Goal: Transaction & Acquisition: Purchase product/service

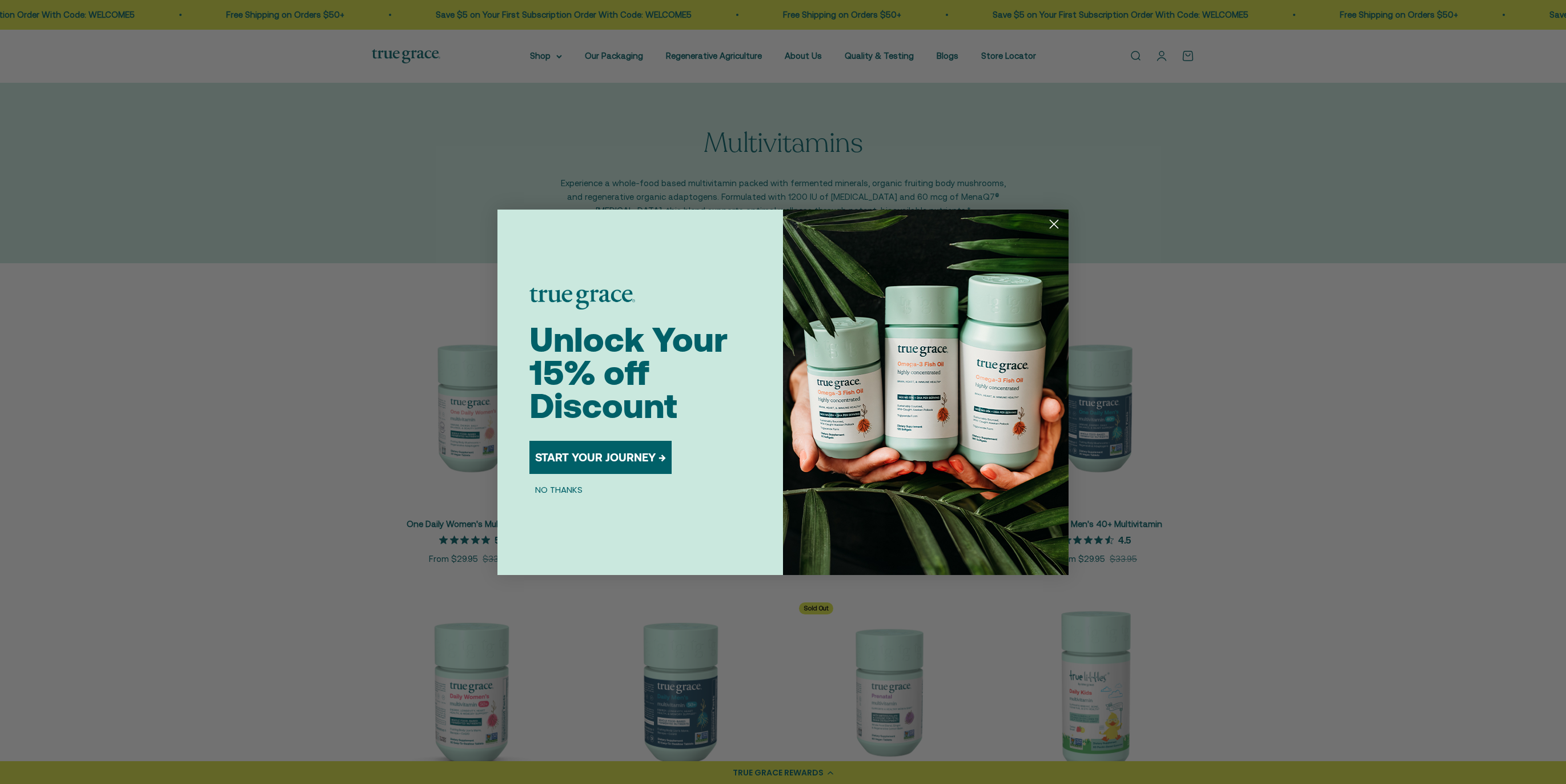
click at [614, 458] on button "START YOUR JOURNEY →" at bounding box center [601, 457] width 143 height 33
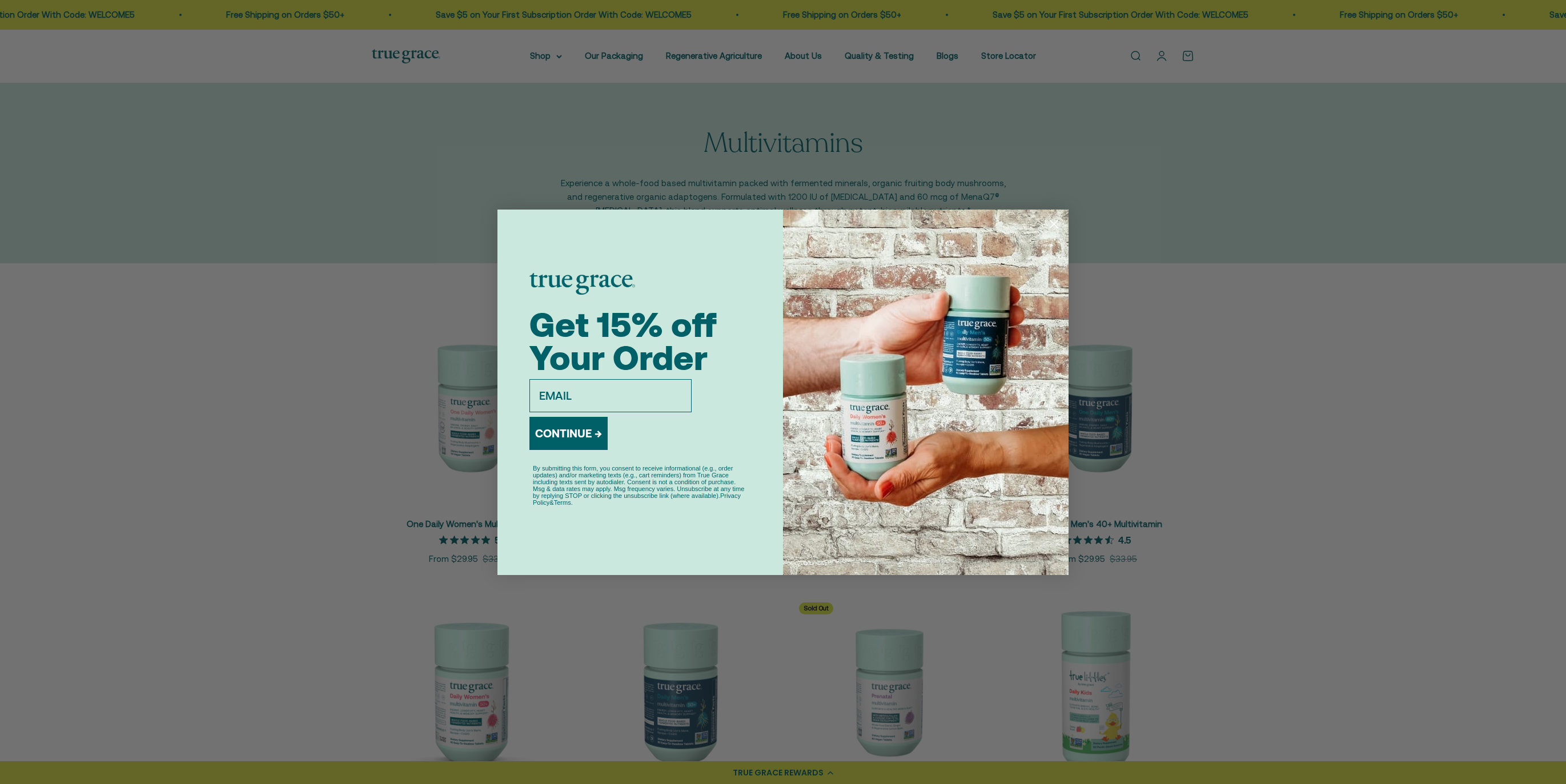
click at [596, 399] on input "email" at bounding box center [610, 395] width 162 height 33
type input "lxcdwl@gmail.com"
click at [591, 432] on button "CONTINUE →" at bounding box center [568, 433] width 78 height 33
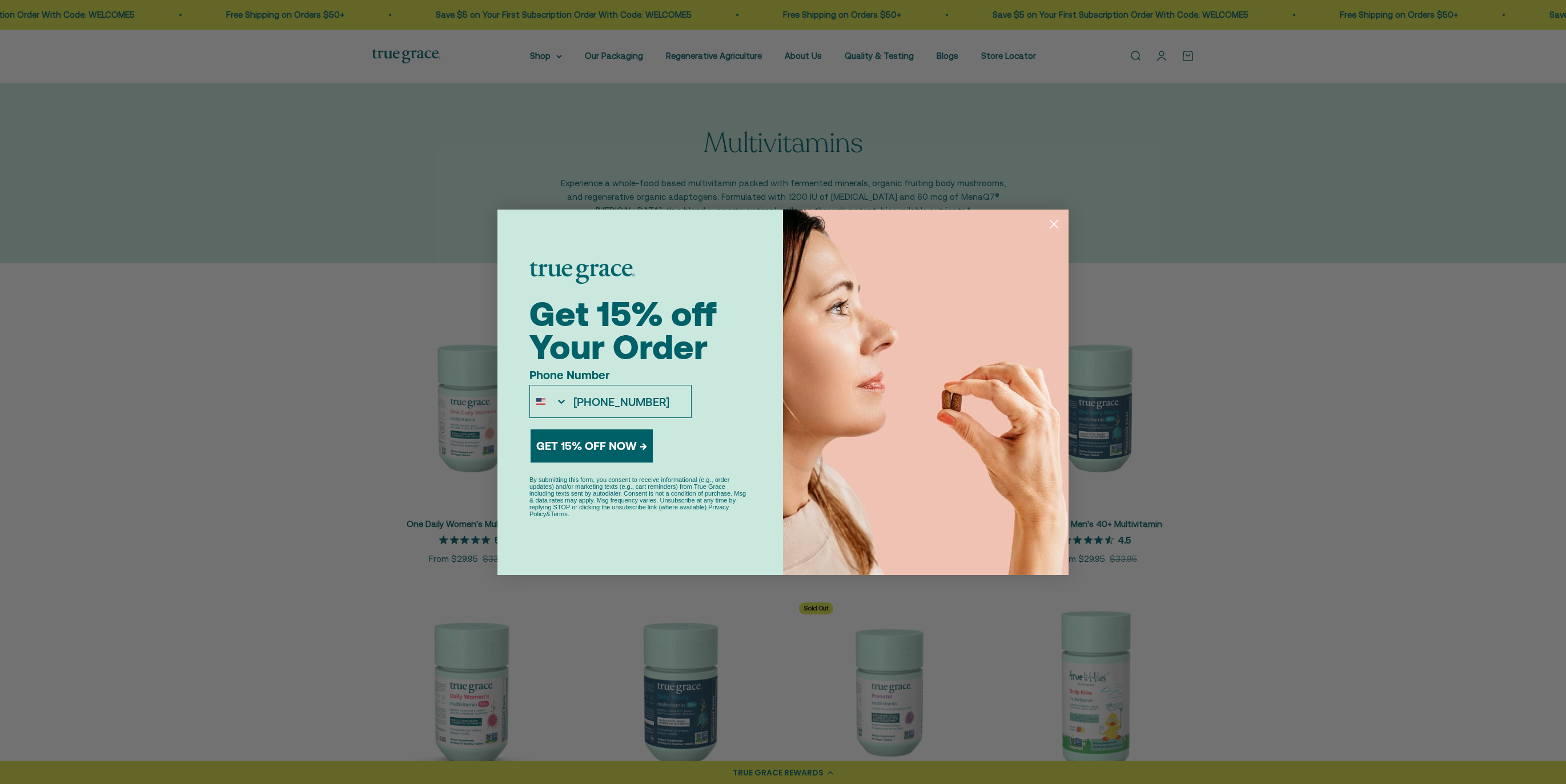
type input "262-620-1200"
click at [590, 446] on button "GET 15% OFF NOW →" at bounding box center [591, 446] width 122 height 33
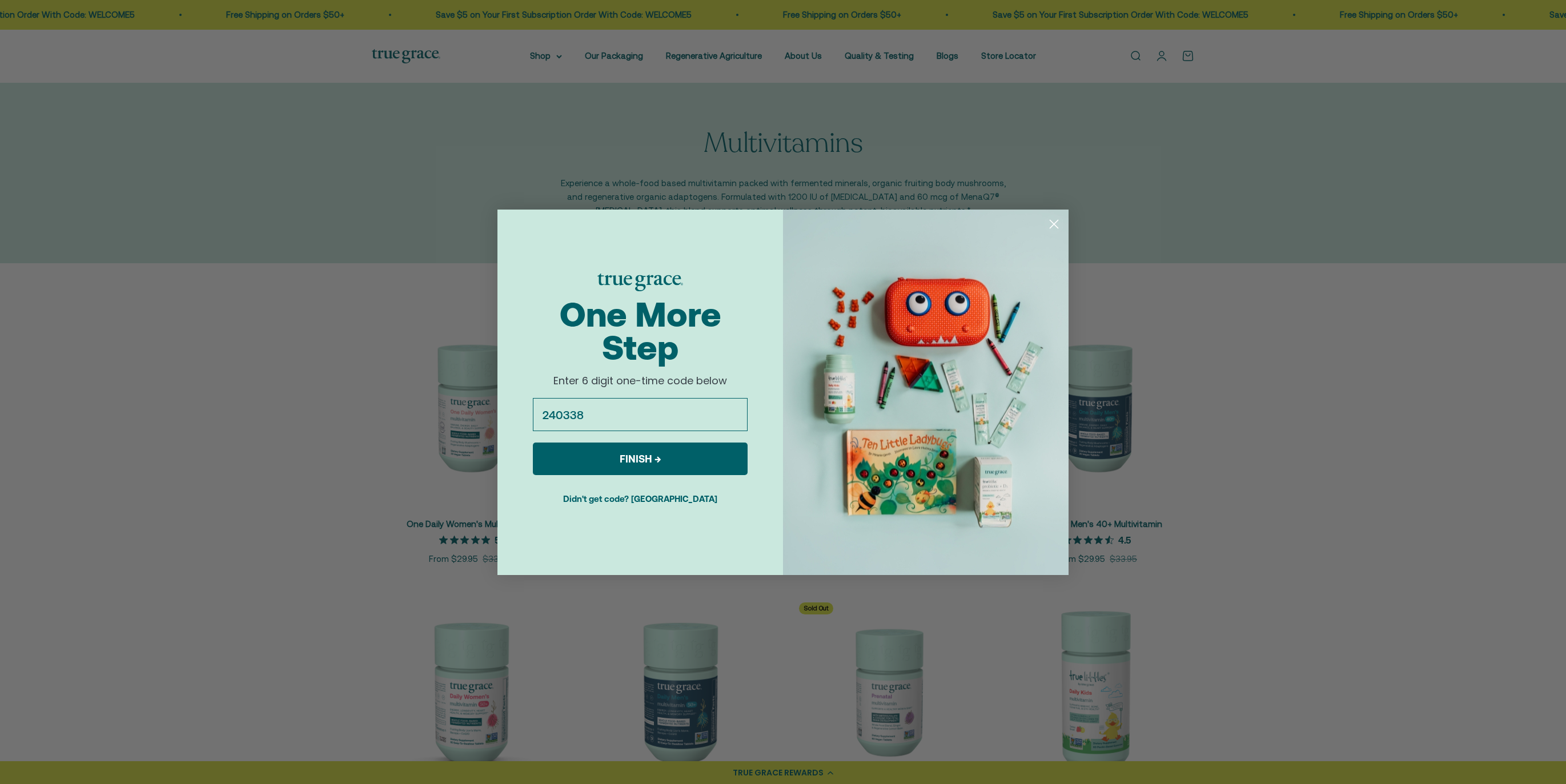
type input "240338"
click at [629, 460] on button "FINISH →" at bounding box center [640, 459] width 215 height 33
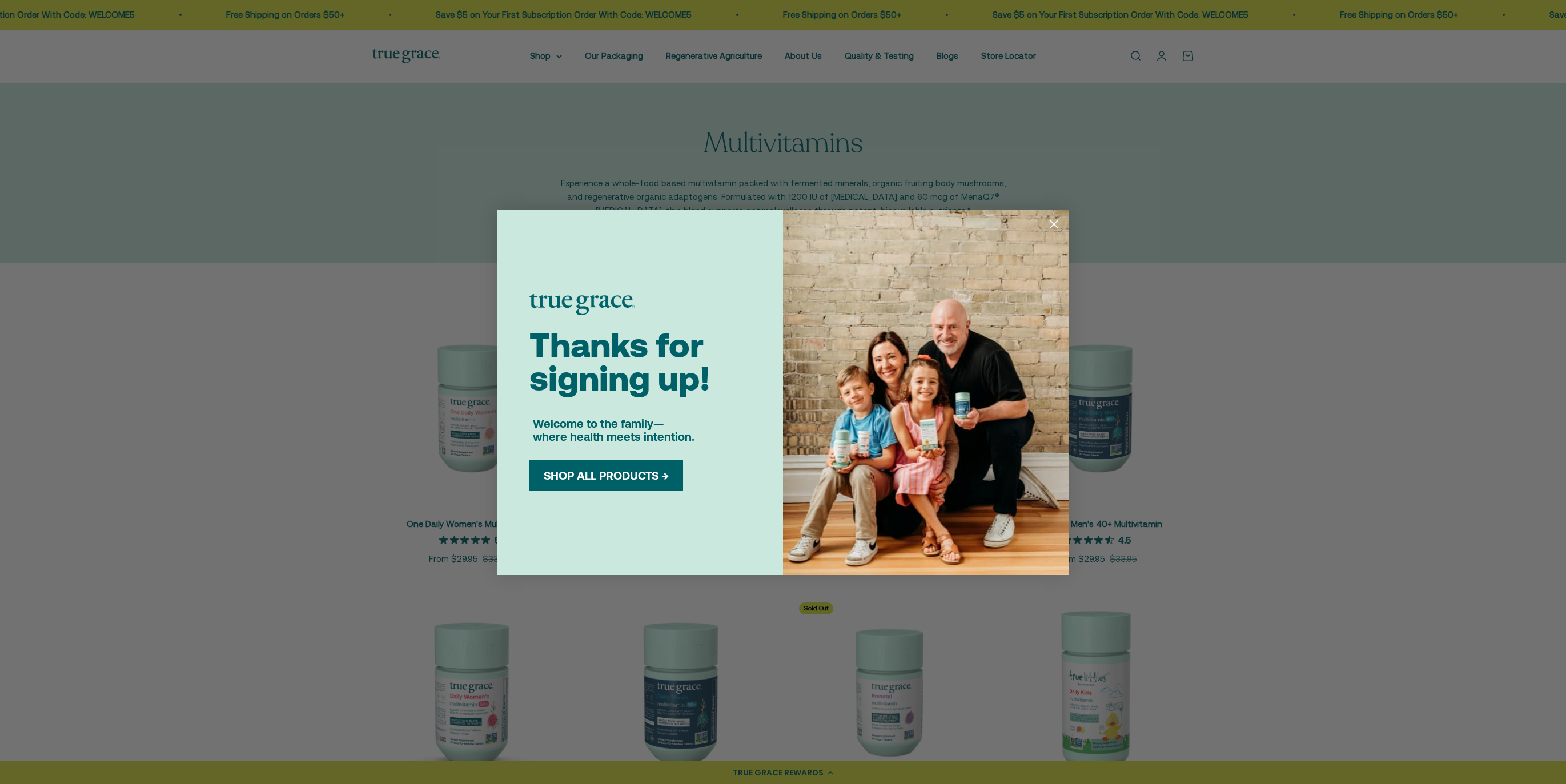
click at [622, 479] on button "SHOP ALL PRODUCTS →" at bounding box center [606, 475] width 137 height 14
click at [1057, 226] on circle "Close dialog" at bounding box center [1054, 223] width 19 height 19
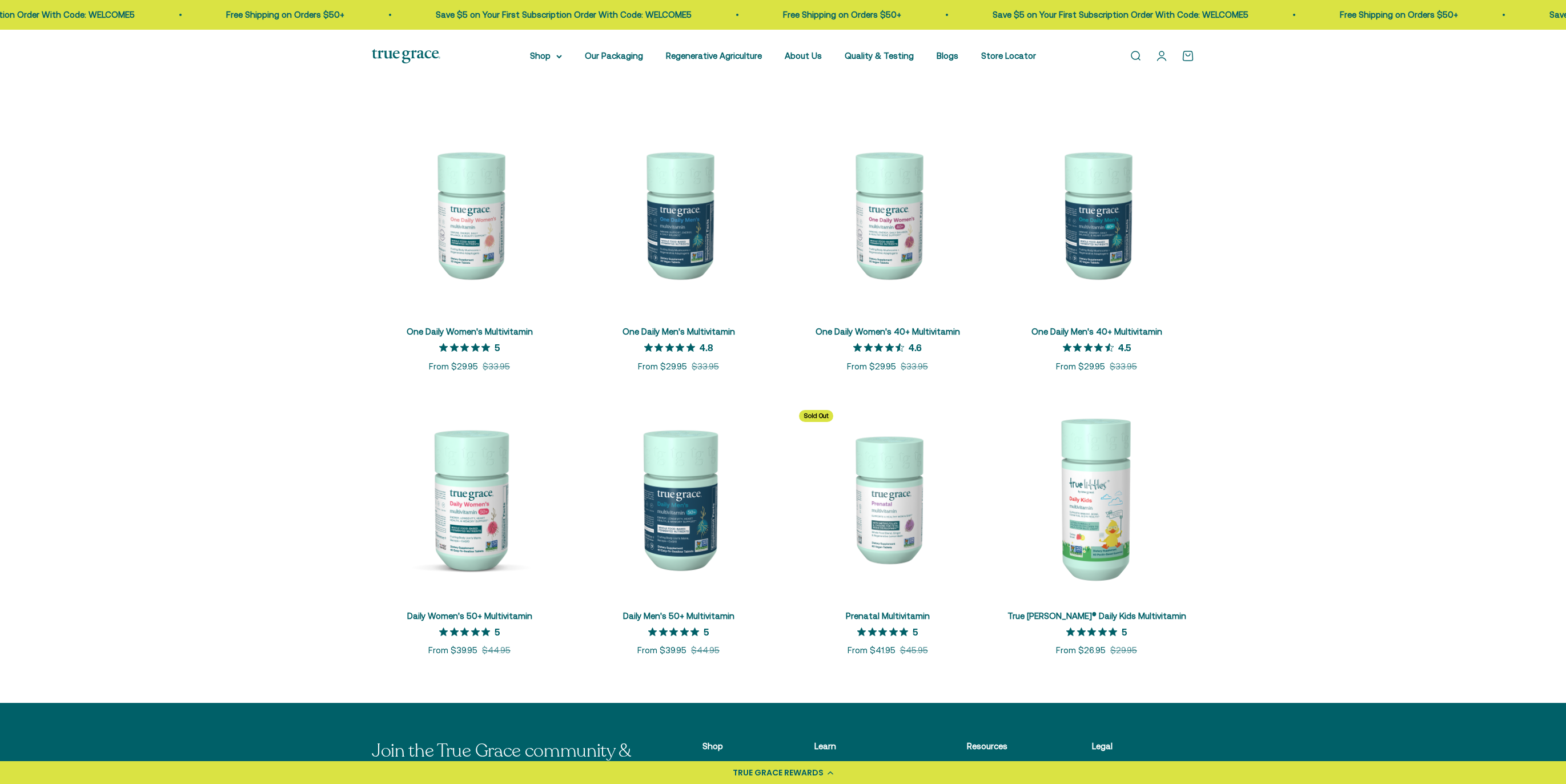
scroll to position [200, 0]
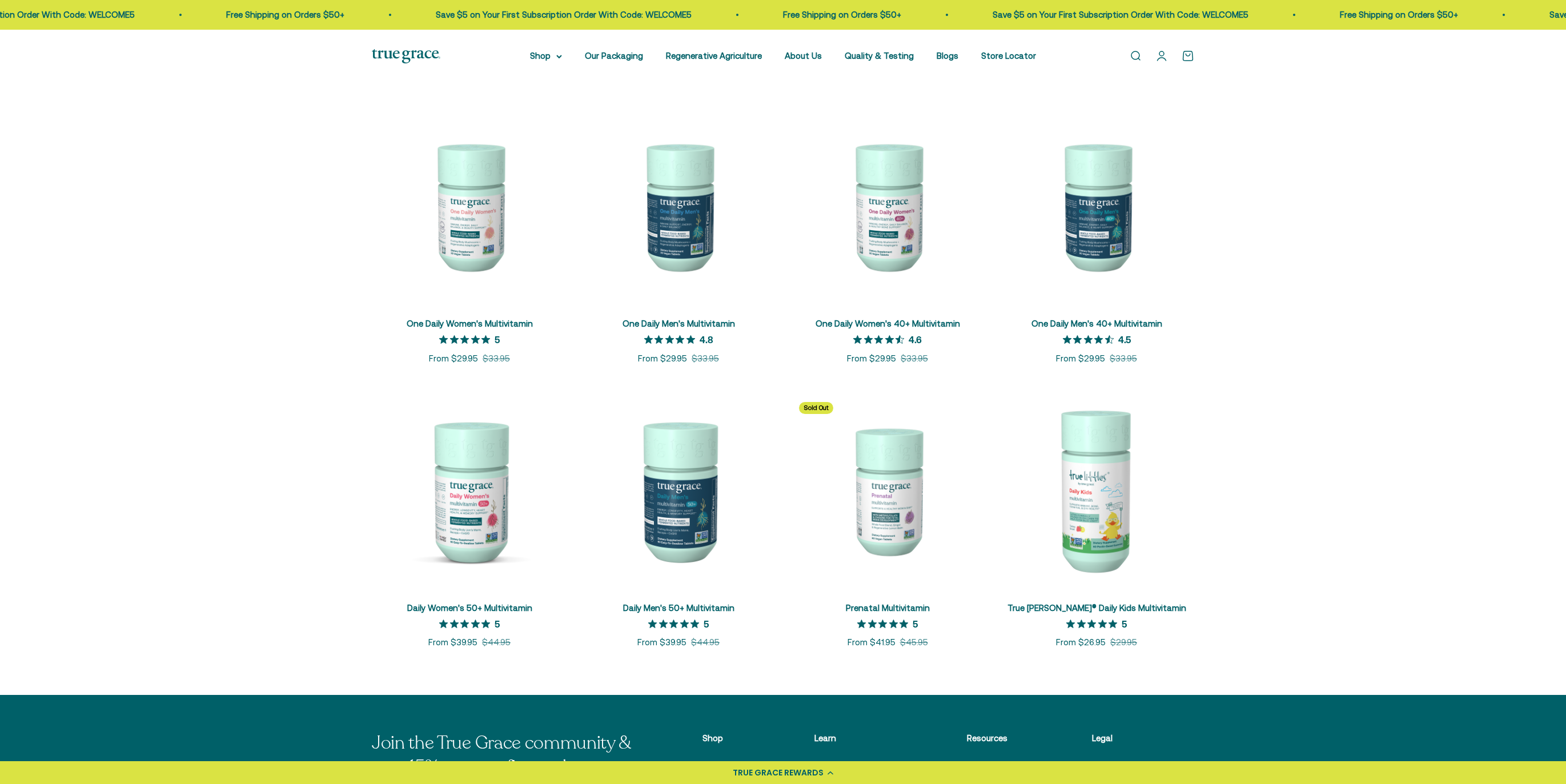
click at [701, 324] on link "One Daily Men's Multivitamin" at bounding box center [679, 324] width 113 height 10
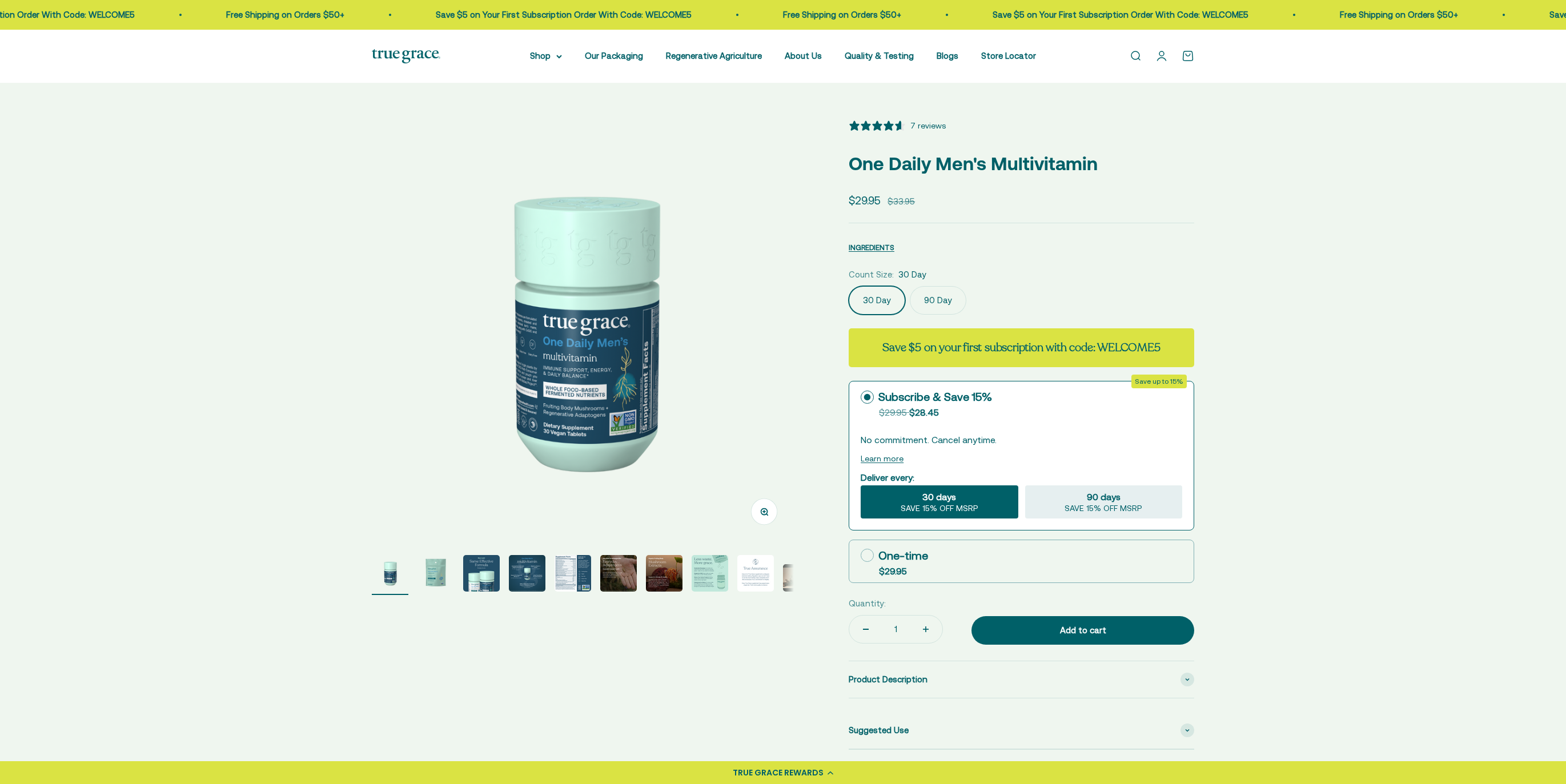
select select "3"
click at [443, 576] on img "Go to item 2" at bounding box center [436, 573] width 36 height 36
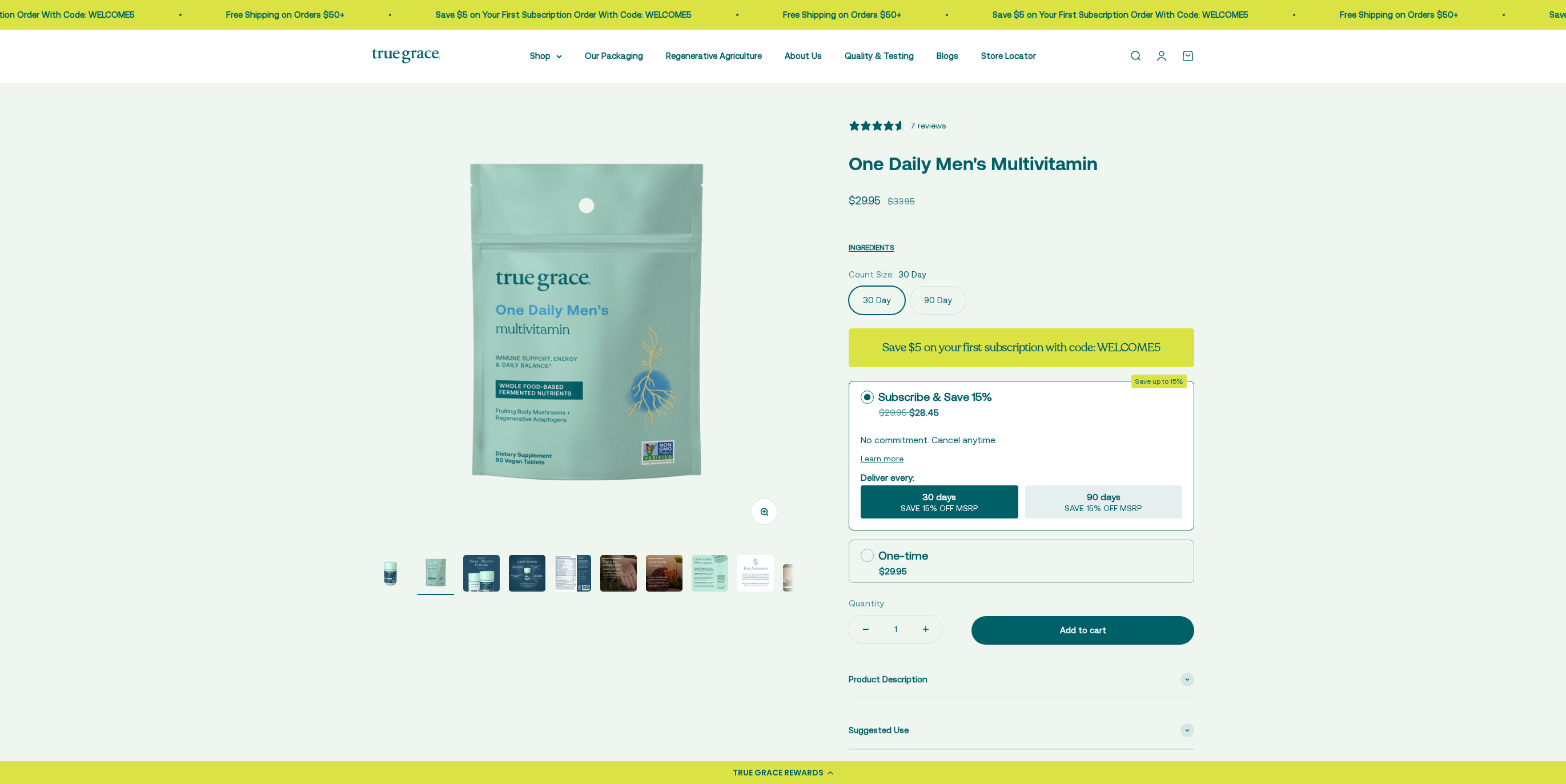
scroll to position [0, 436]
click at [577, 569] on img "Go to item 5" at bounding box center [573, 573] width 36 height 36
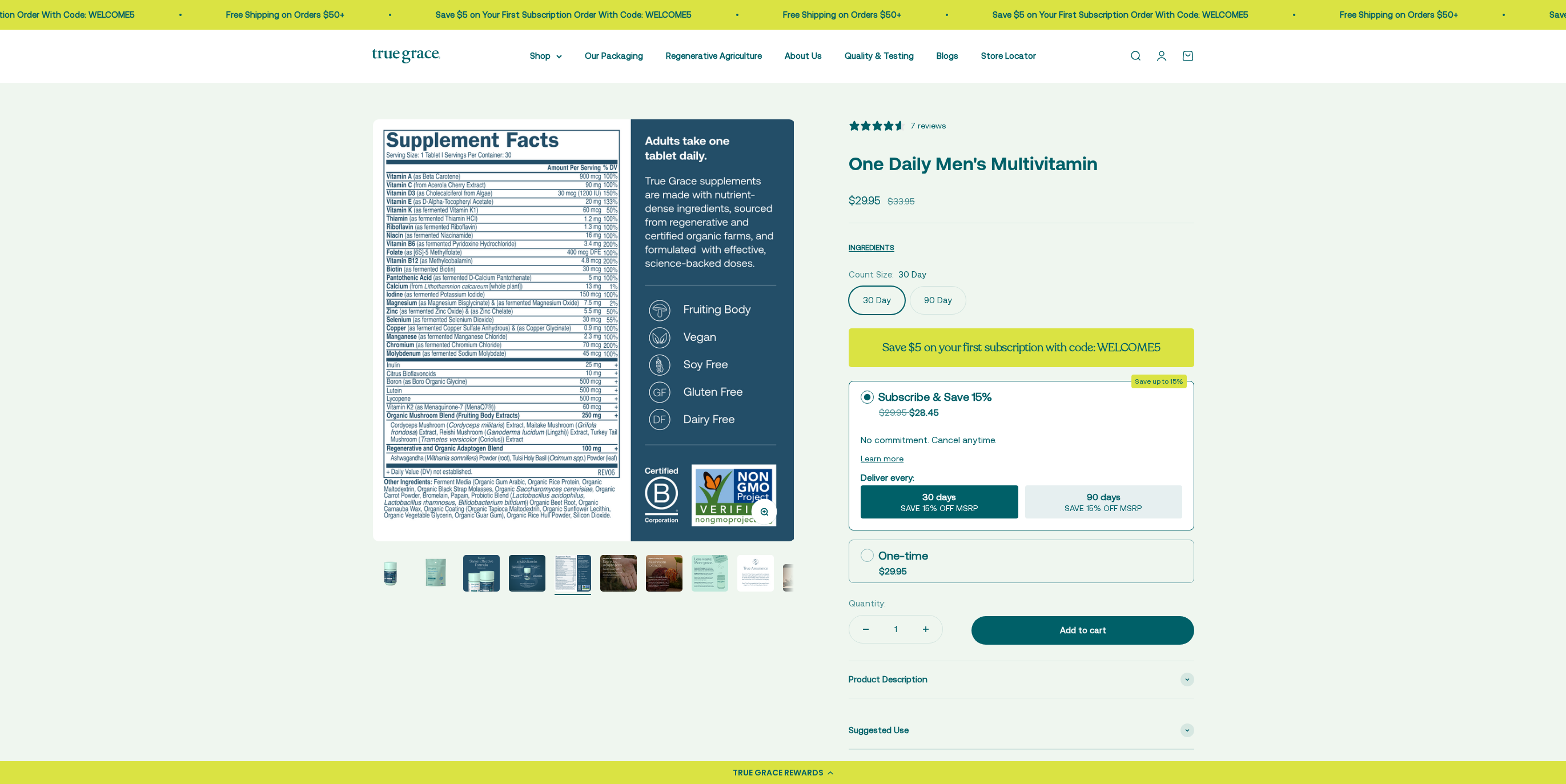
scroll to position [0, 1743]
click at [948, 307] on label "90 Day" at bounding box center [937, 300] width 57 height 29
click at [848, 286] on input "90 Day" at bounding box center [848, 286] width 1 height 1
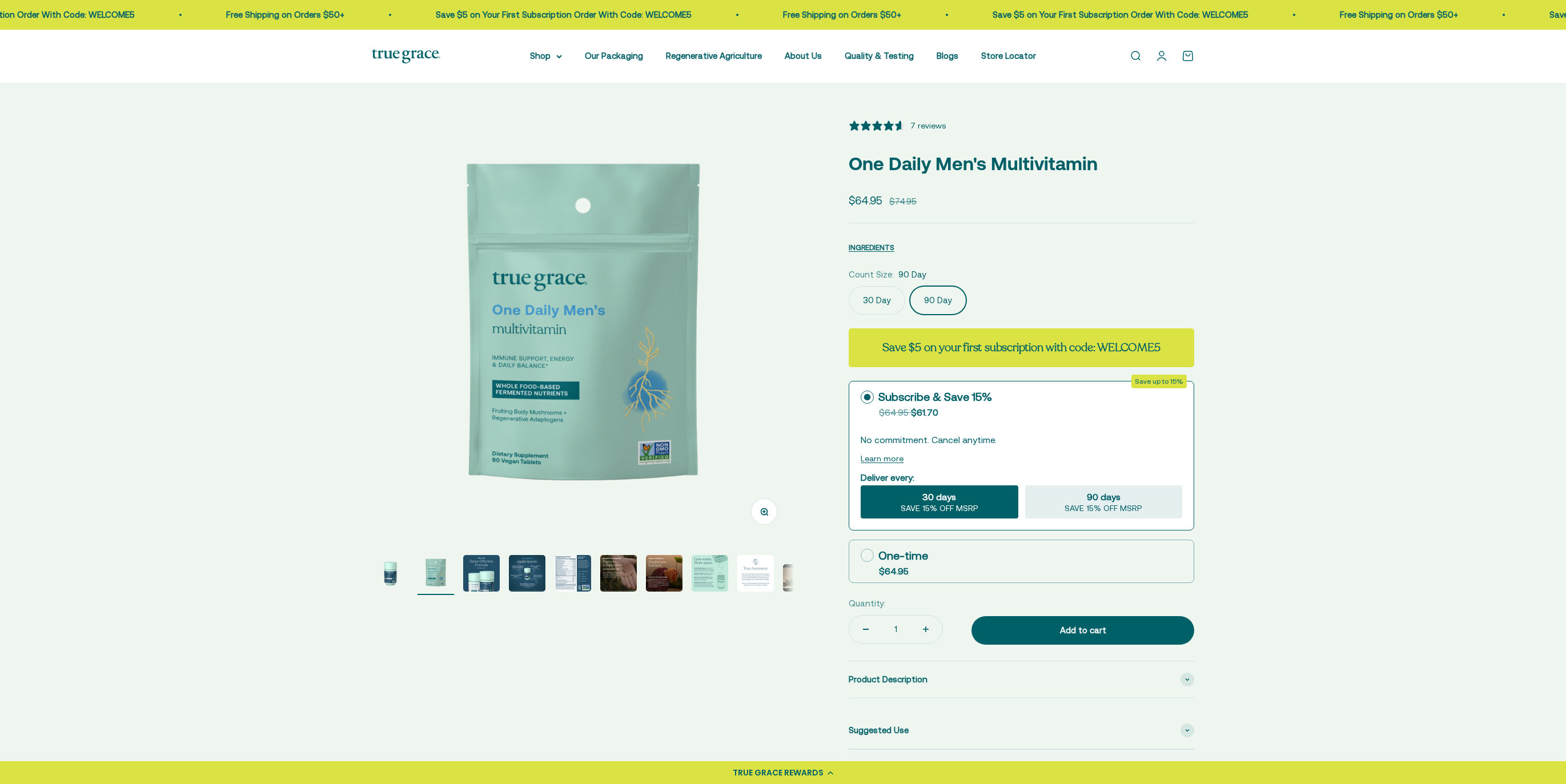
click at [894, 300] on label "30 Day" at bounding box center [876, 300] width 57 height 29
click at [848, 286] on input "30 Day" at bounding box center [848, 286] width 1 height 1
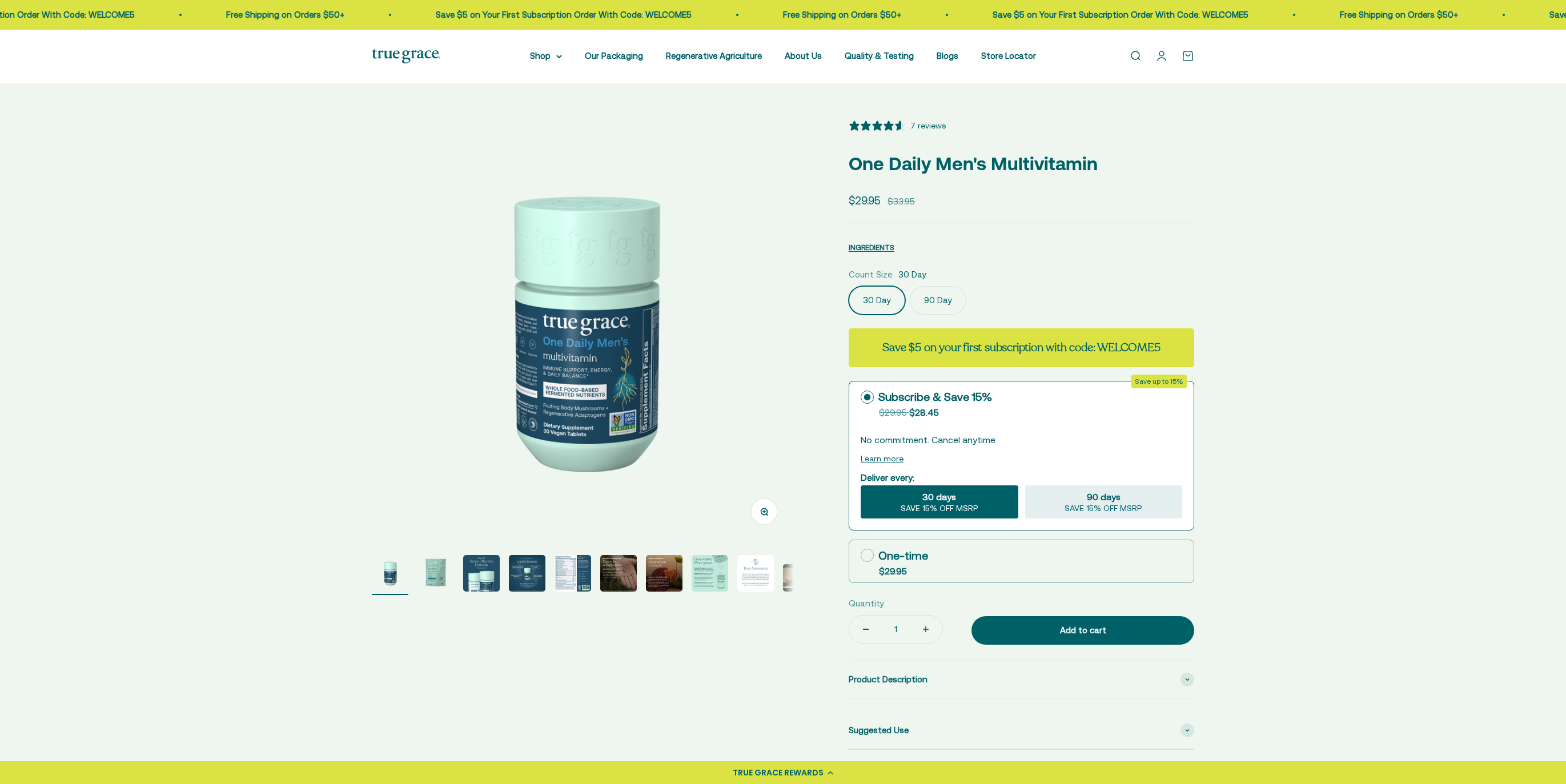
click at [936, 298] on label "90 Day" at bounding box center [937, 300] width 57 height 29
click at [848, 286] on input "90 Day" at bounding box center [848, 286] width 1 height 1
